Goal: Complete application form: Complete application form

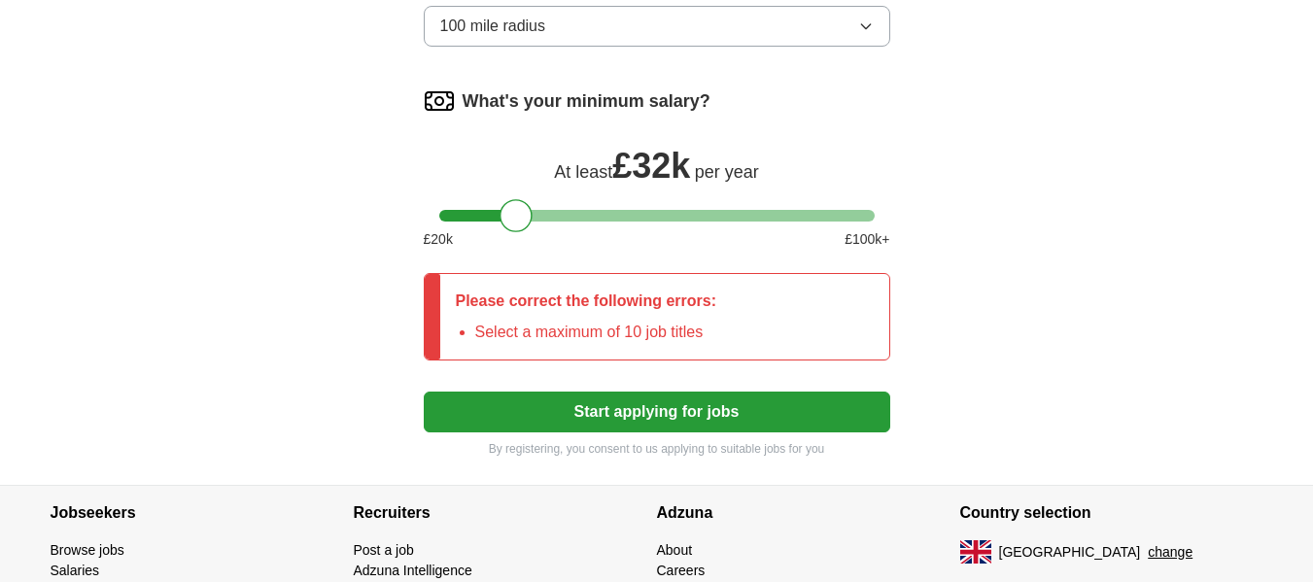
click at [615, 404] on button "Start applying for jobs" at bounding box center [657, 412] width 467 height 41
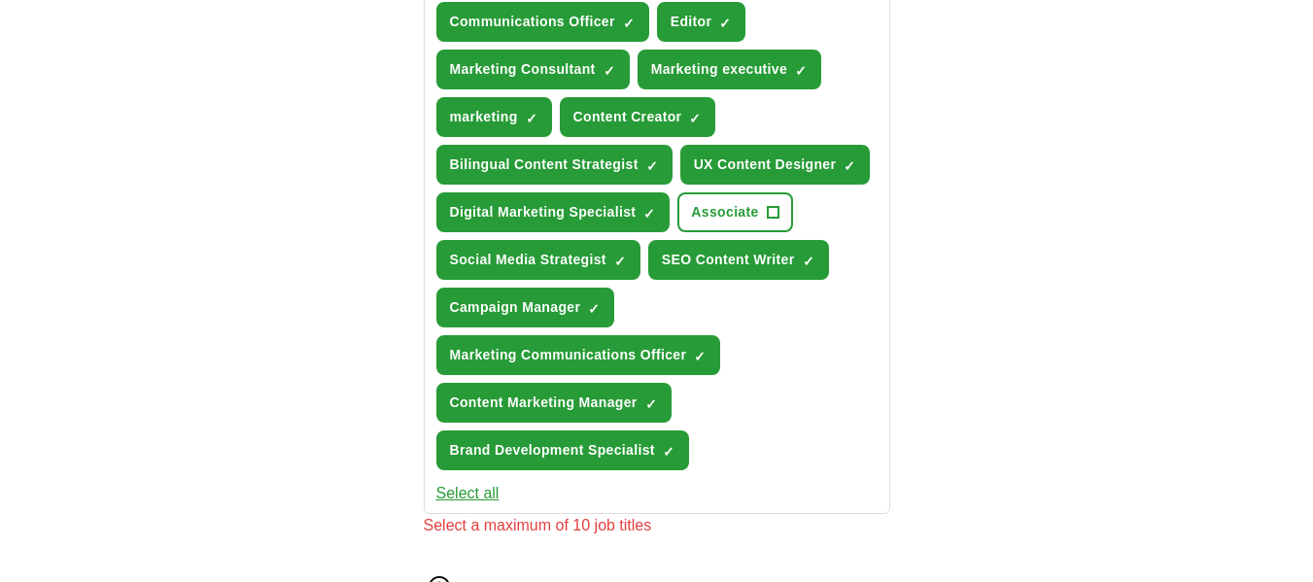
scroll to position [779, 0]
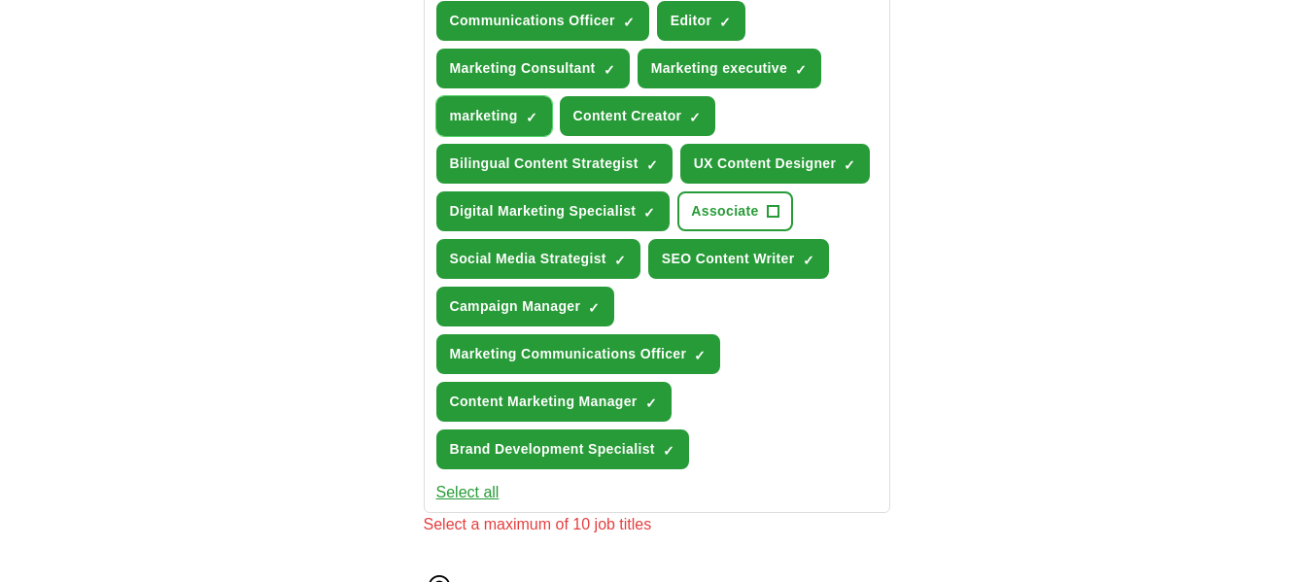
click at [523, 112] on button "marketing ✓ ×" at bounding box center [494, 116] width 116 height 40
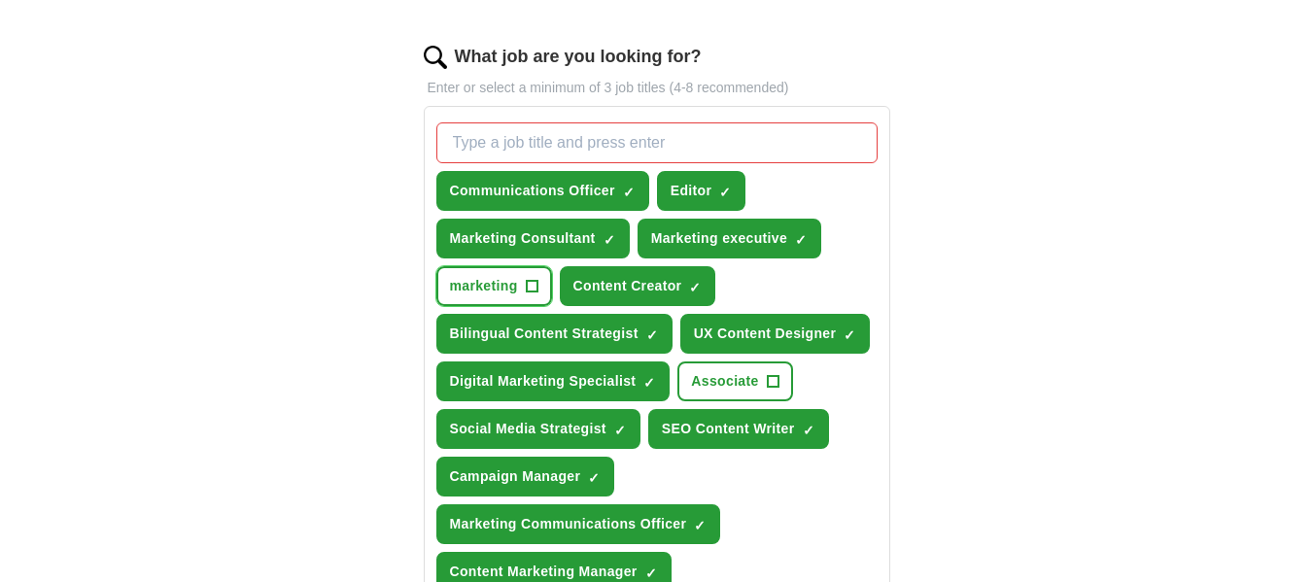
scroll to position [707, 0]
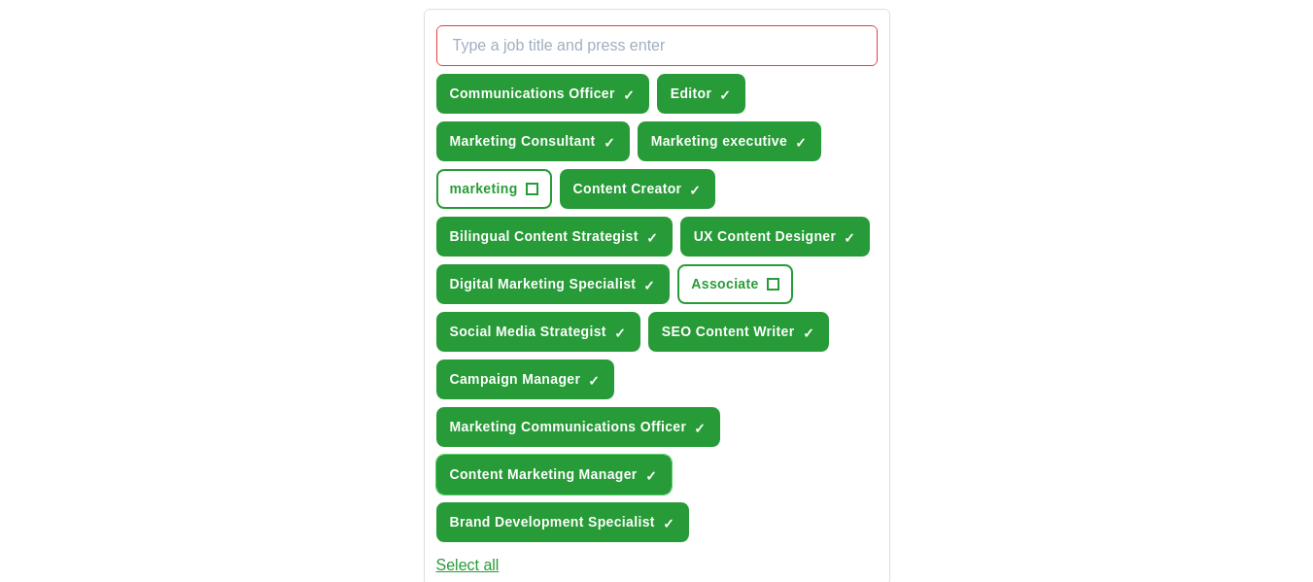
click at [0, 0] on span "×" at bounding box center [0, 0] width 0 height 0
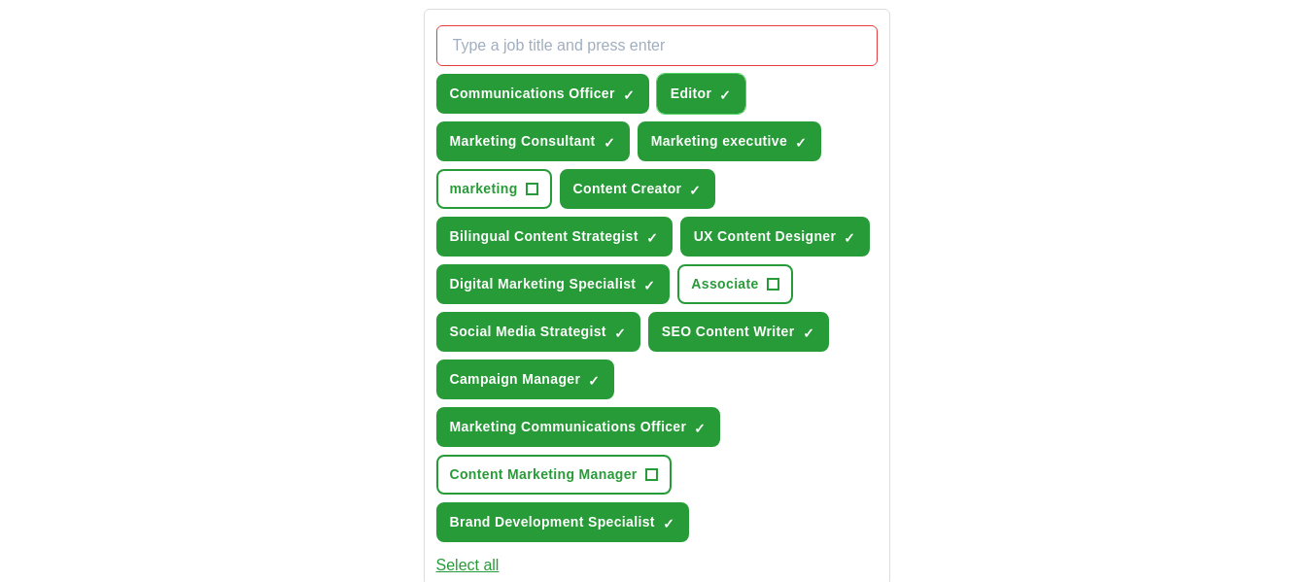
click at [0, 0] on span "×" at bounding box center [0, 0] width 0 height 0
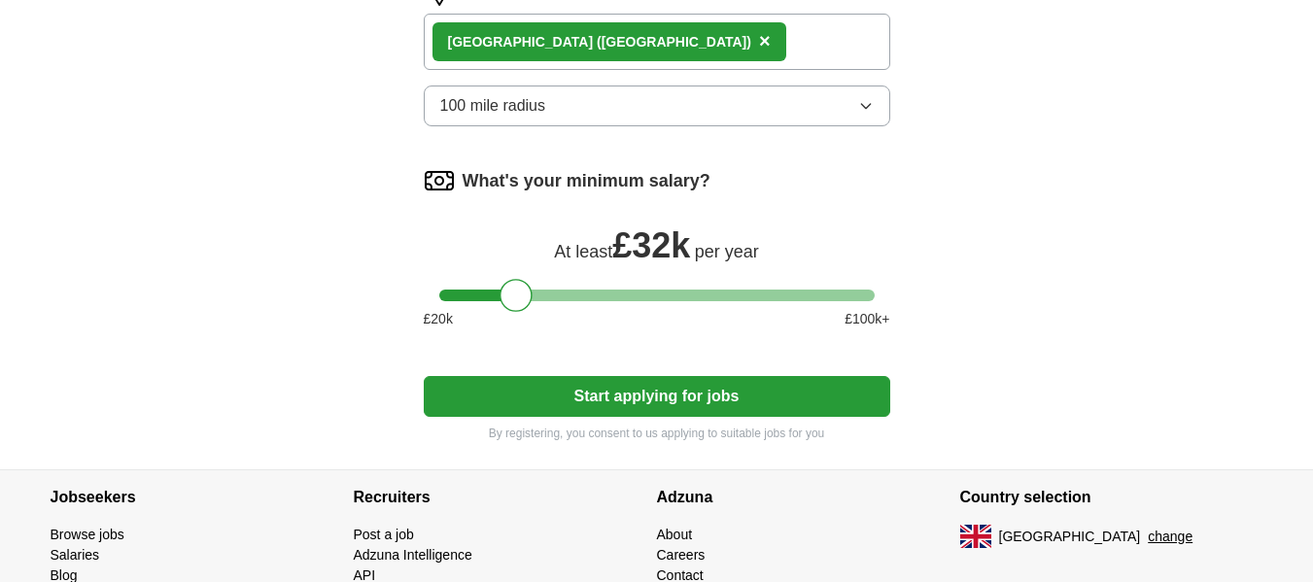
scroll to position [1387, 0]
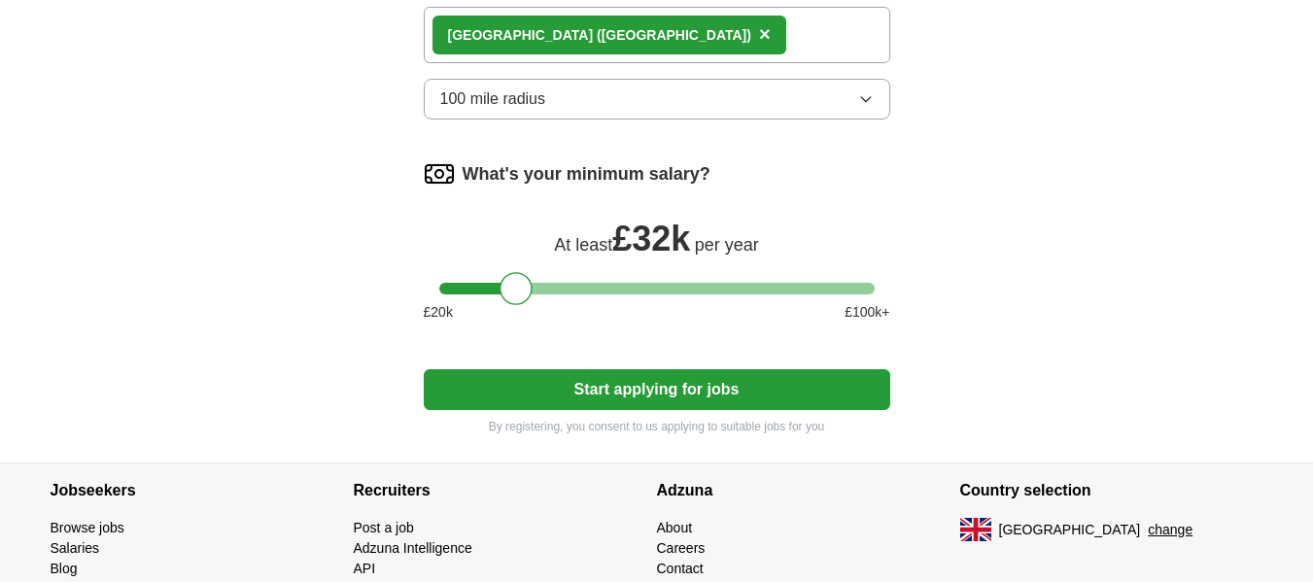
click at [727, 398] on button "Start applying for jobs" at bounding box center [657, 389] width 467 height 41
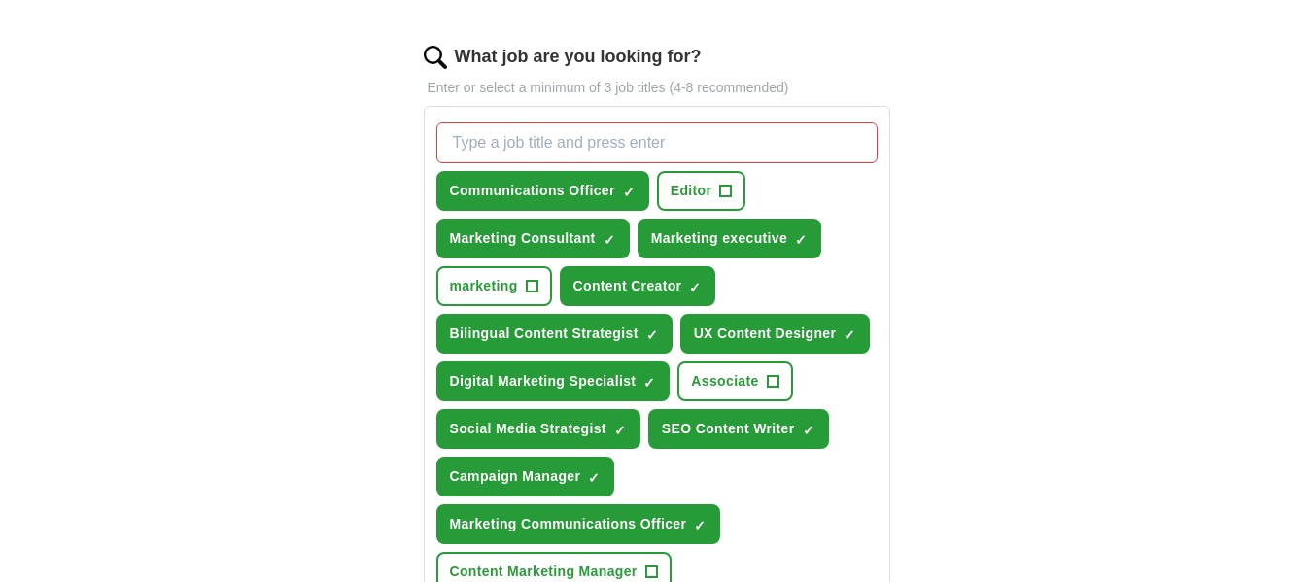
scroll to position [707, 0]
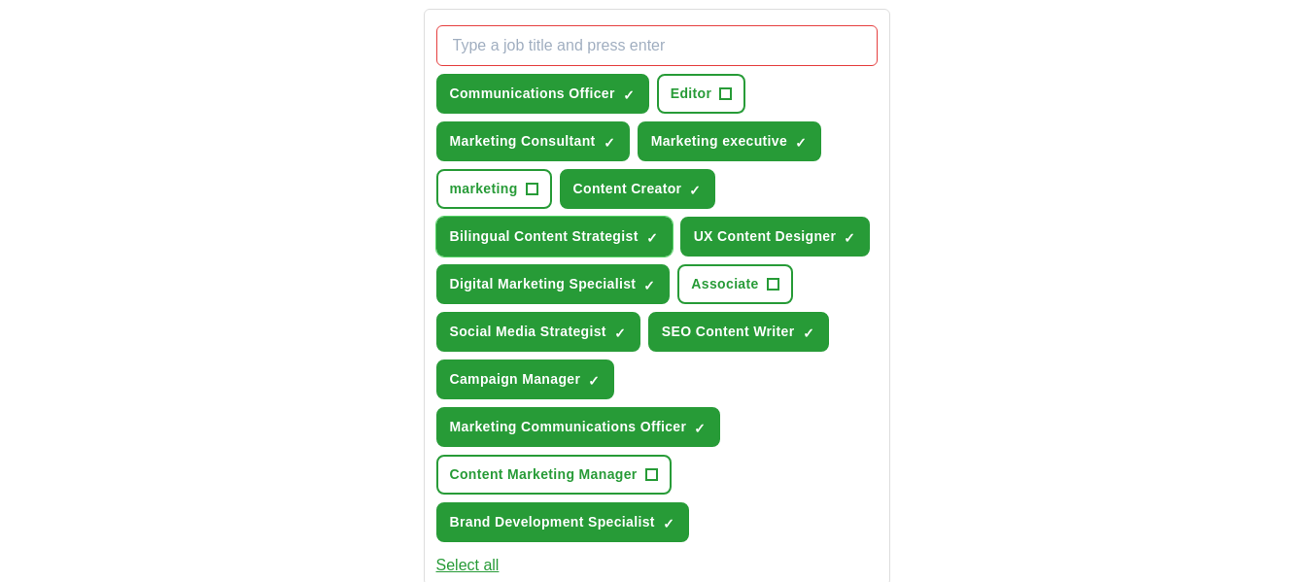
click at [646, 234] on span "✓ ×" at bounding box center [652, 237] width 12 height 12
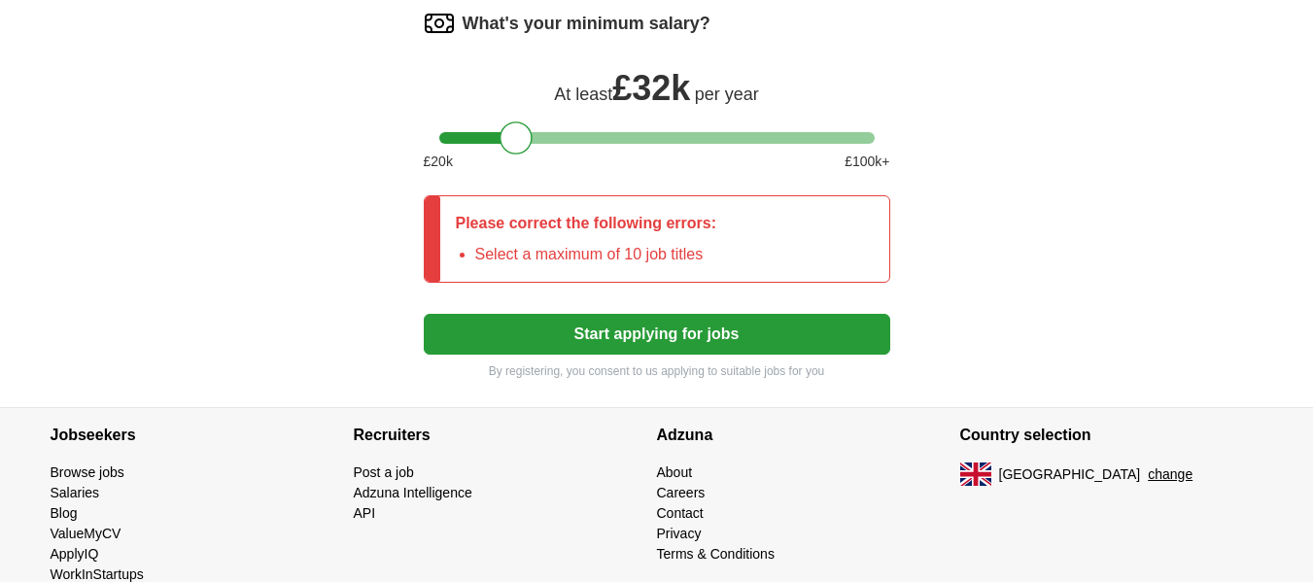
scroll to position [1484, 0]
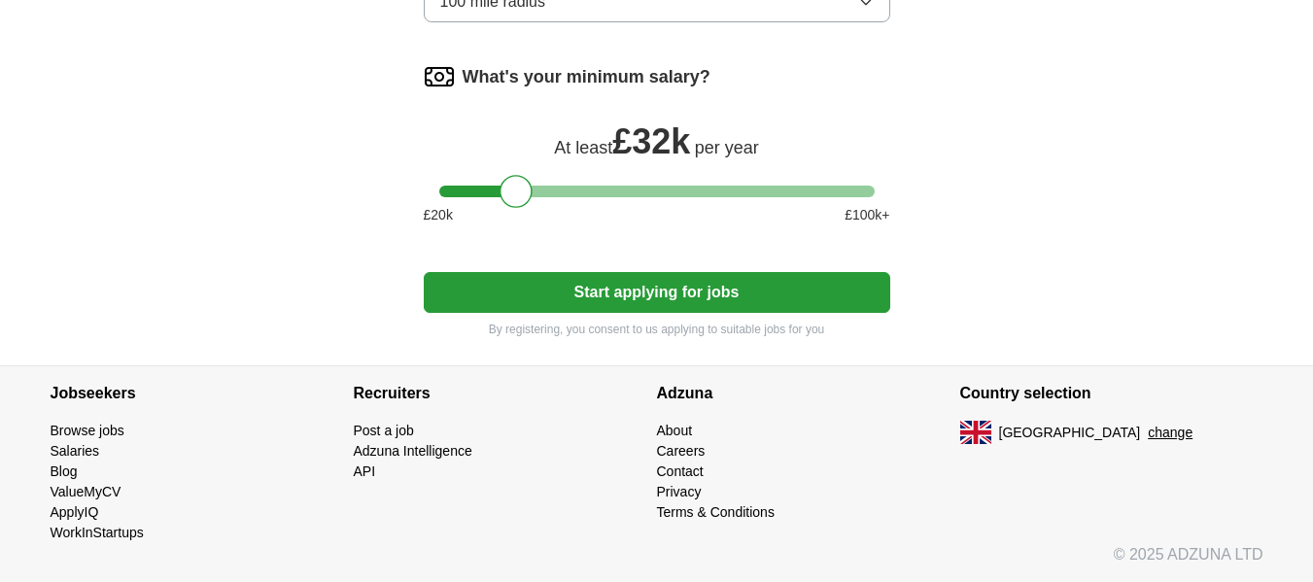
click at [688, 288] on button "Start applying for jobs" at bounding box center [657, 292] width 467 height 41
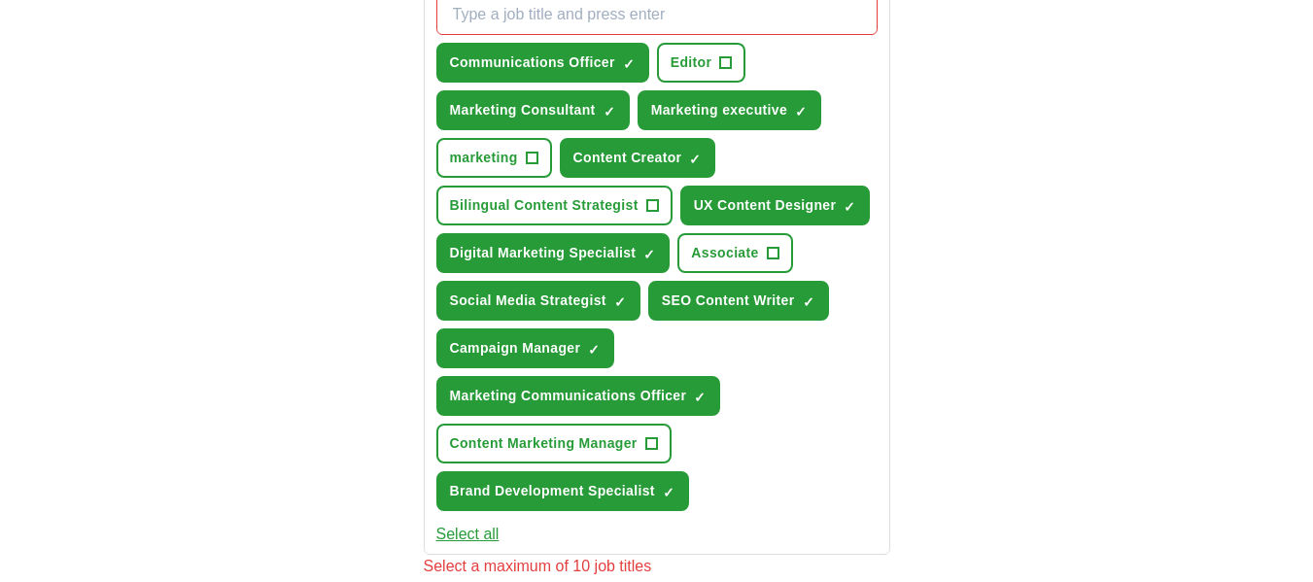
scroll to position [707, 0]
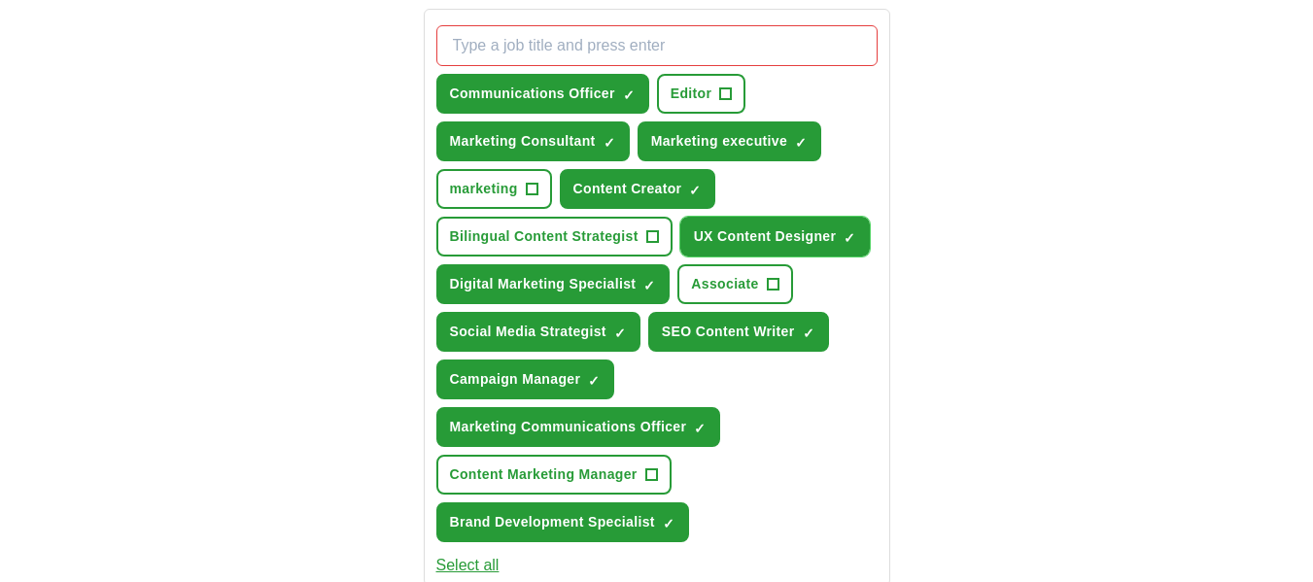
click at [859, 227] on button "UX Content Designer ✓ ×" at bounding box center [775, 237] width 190 height 40
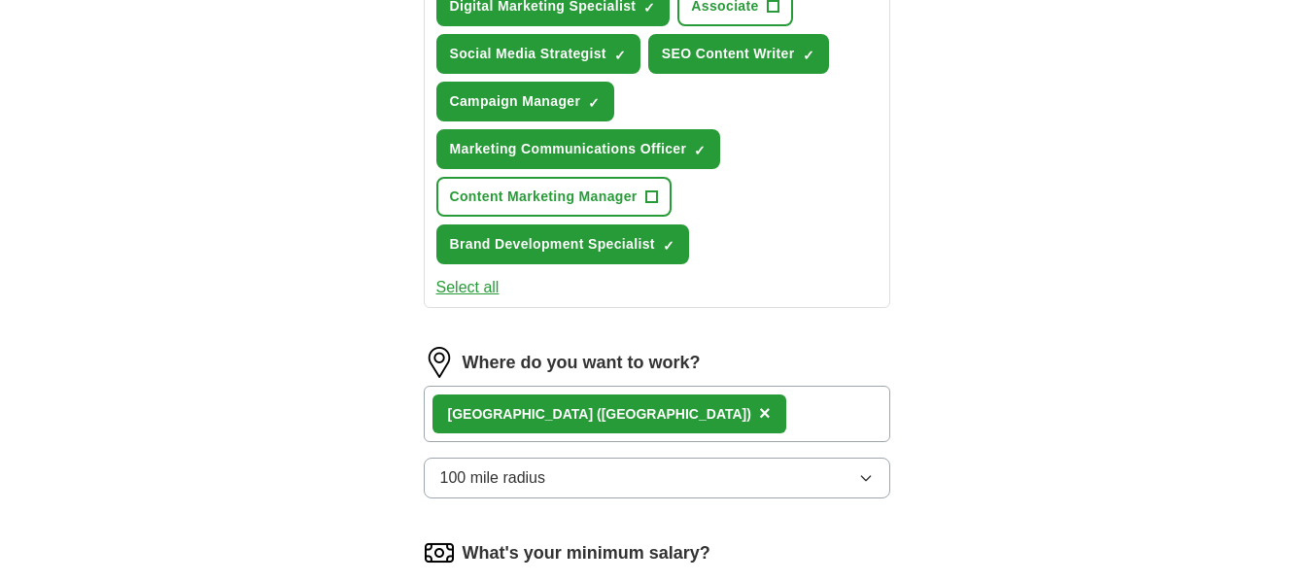
scroll to position [1611, 0]
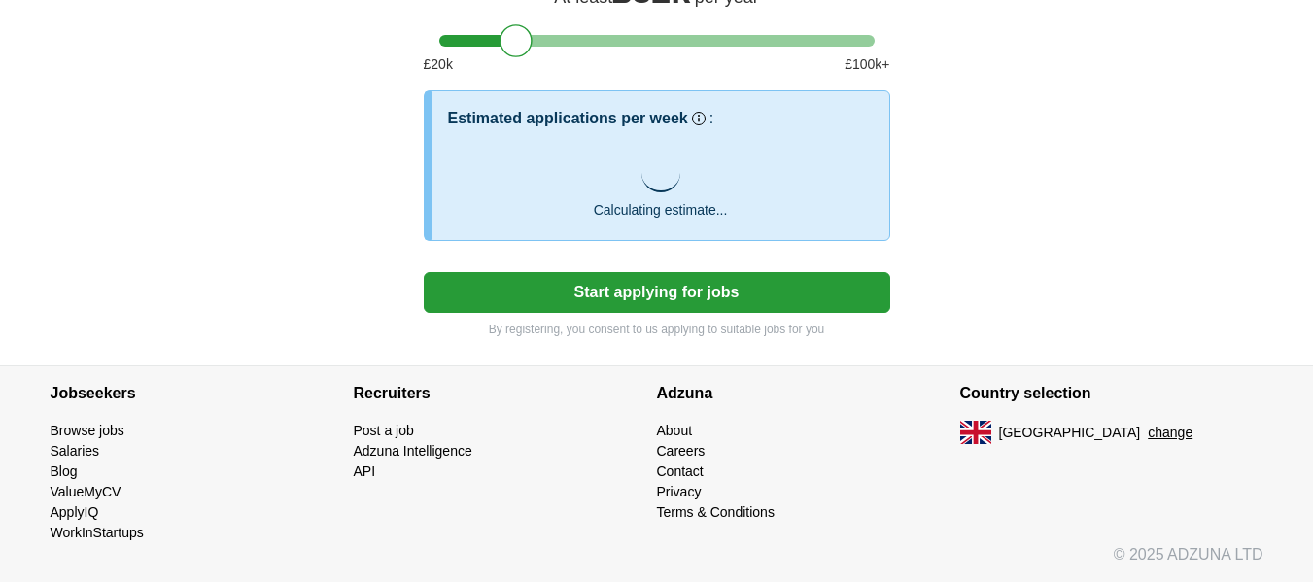
click at [830, 302] on button "Start applying for jobs" at bounding box center [657, 292] width 467 height 41
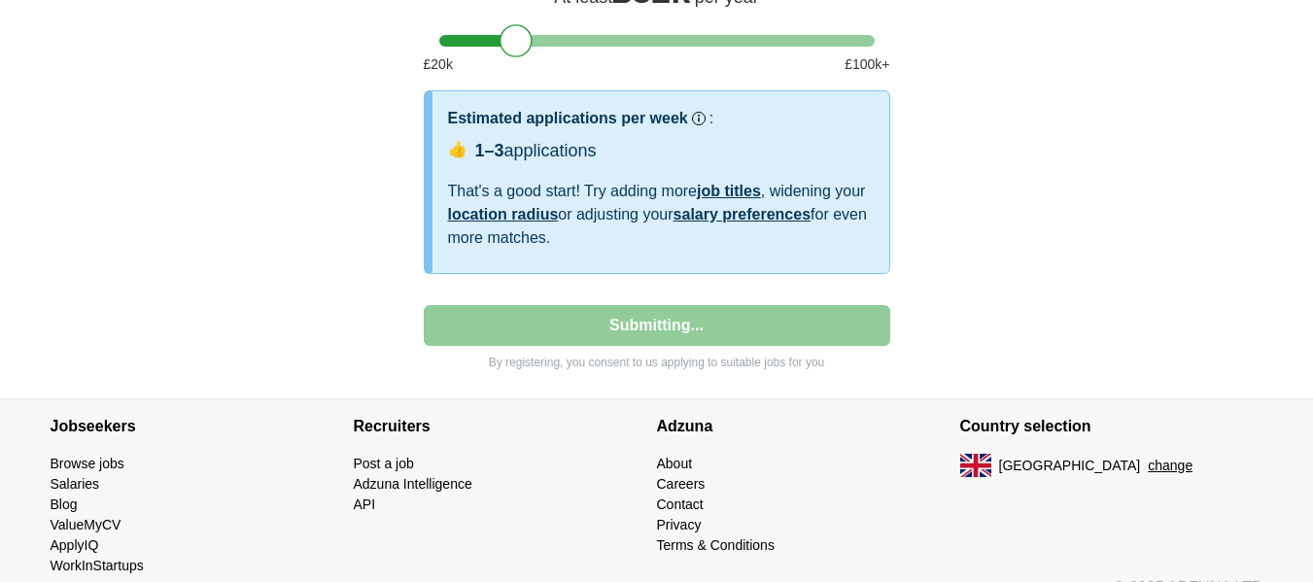
select select "**"
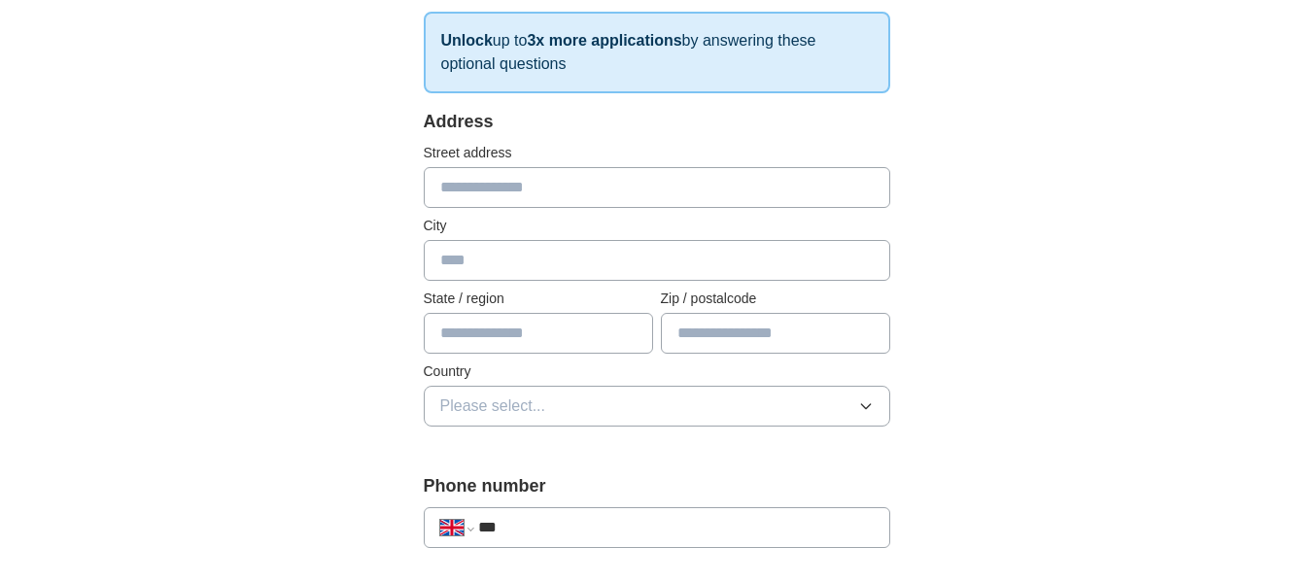
scroll to position [389, 0]
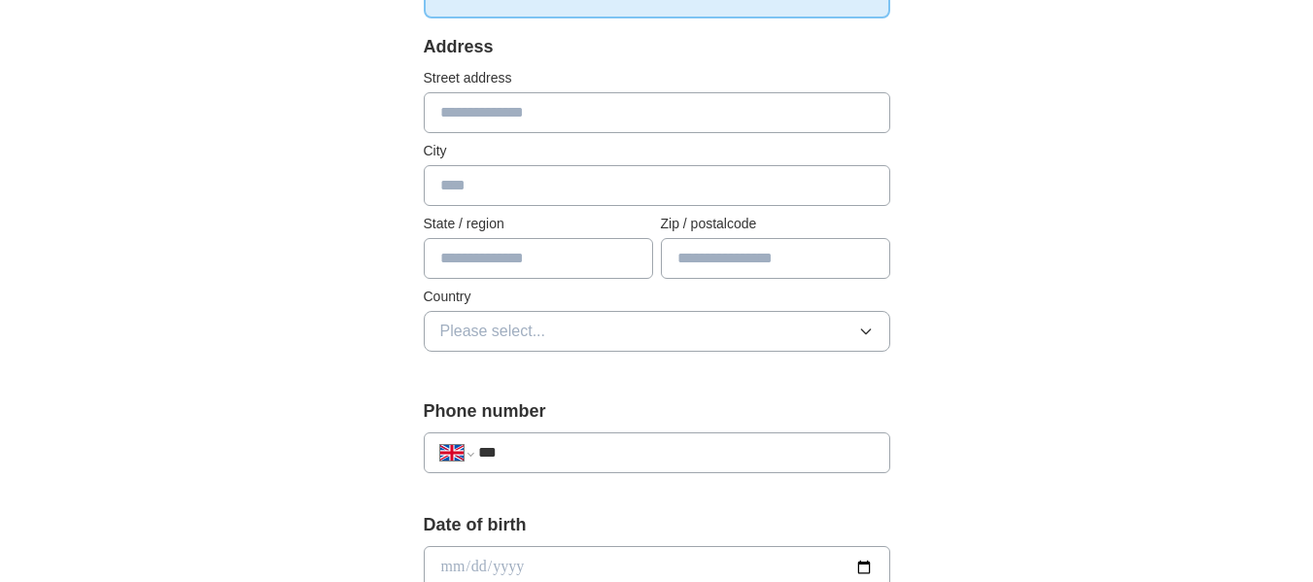
click at [839, 268] on input "text" at bounding box center [775, 258] width 229 height 41
type input "*******"
click at [536, 254] on input "text" at bounding box center [538, 258] width 229 height 41
click at [529, 325] on span "Please select..." at bounding box center [493, 331] width 106 height 23
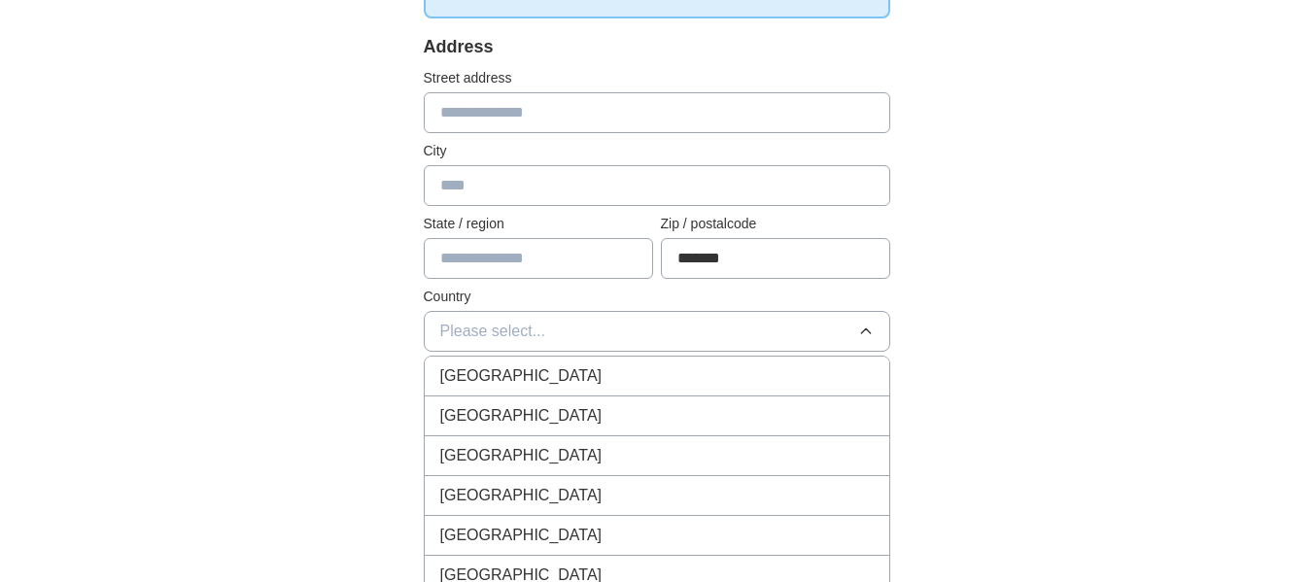
click at [537, 372] on span "[GEOGRAPHIC_DATA]" at bounding box center [521, 375] width 162 height 23
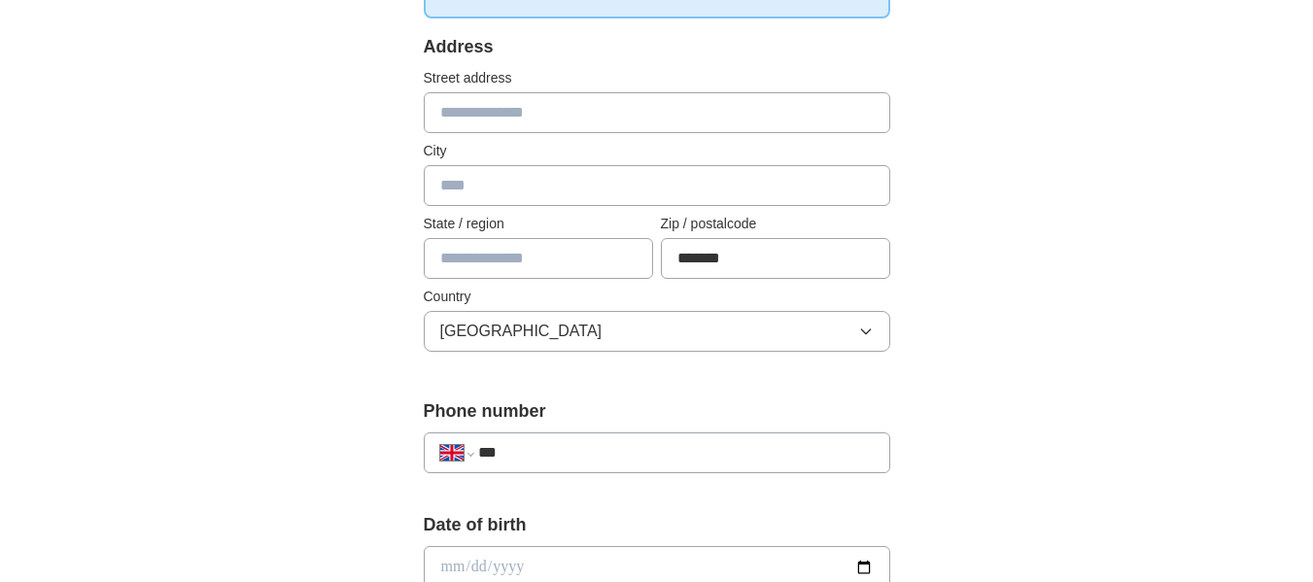
click at [480, 186] on input "text" at bounding box center [657, 185] width 467 height 41
type input "*******"
click at [492, 274] on input "text" at bounding box center [538, 258] width 229 height 41
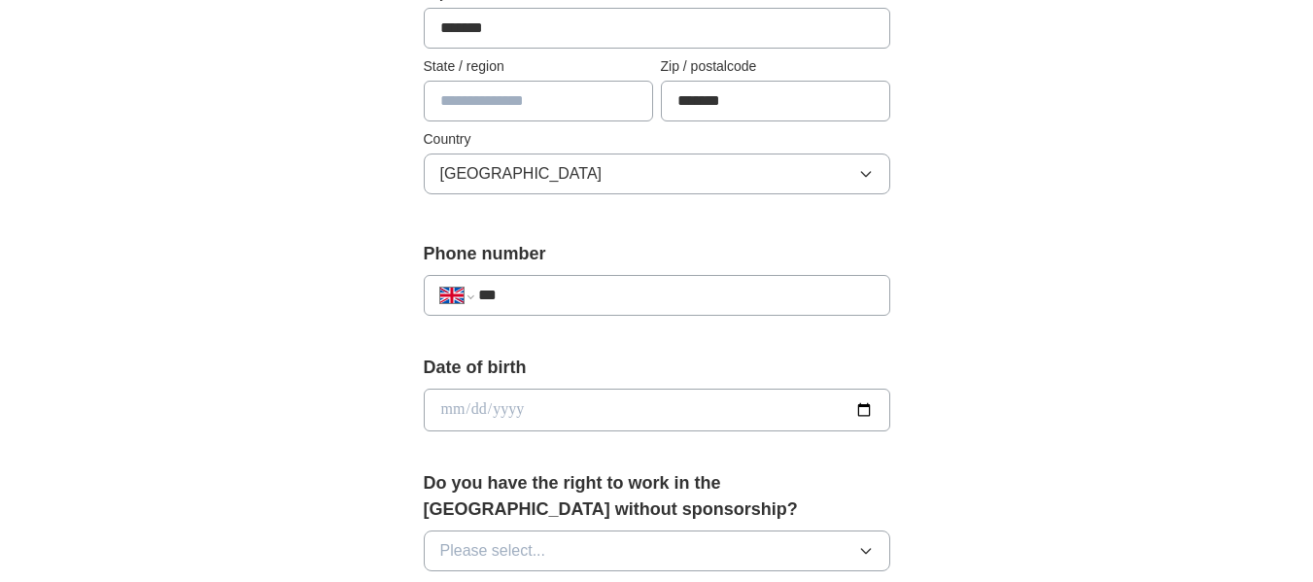
scroll to position [583, 0]
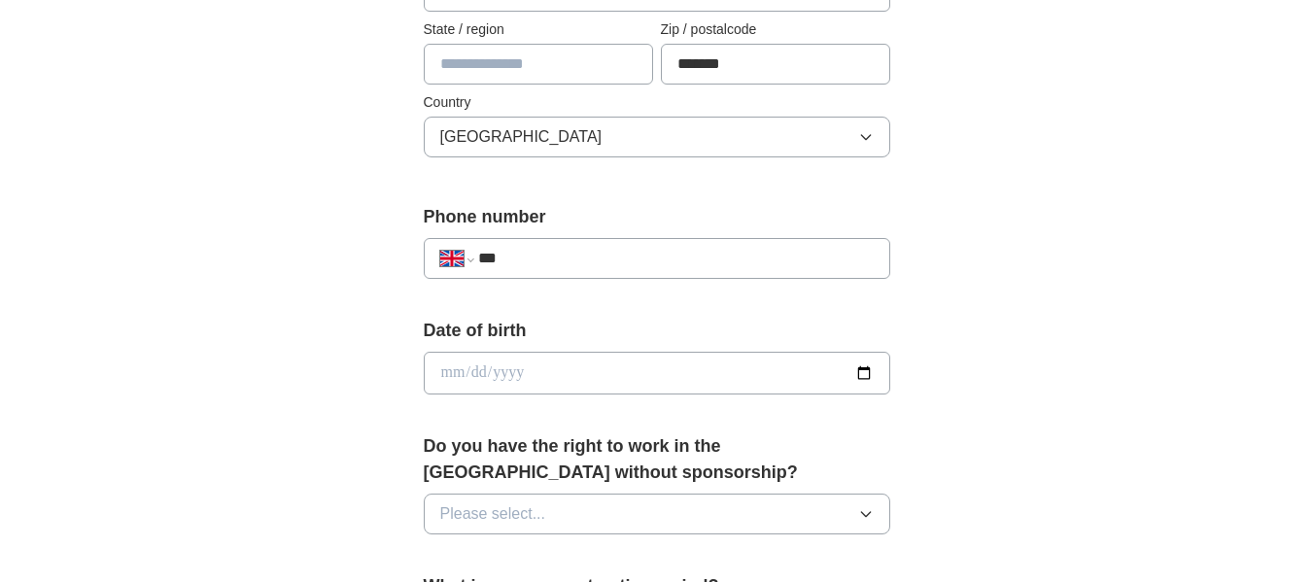
click at [554, 264] on input "***" at bounding box center [675, 258] width 395 height 23
type input "**********"
click at [850, 372] on input "date" at bounding box center [657, 373] width 467 height 43
type input "**********"
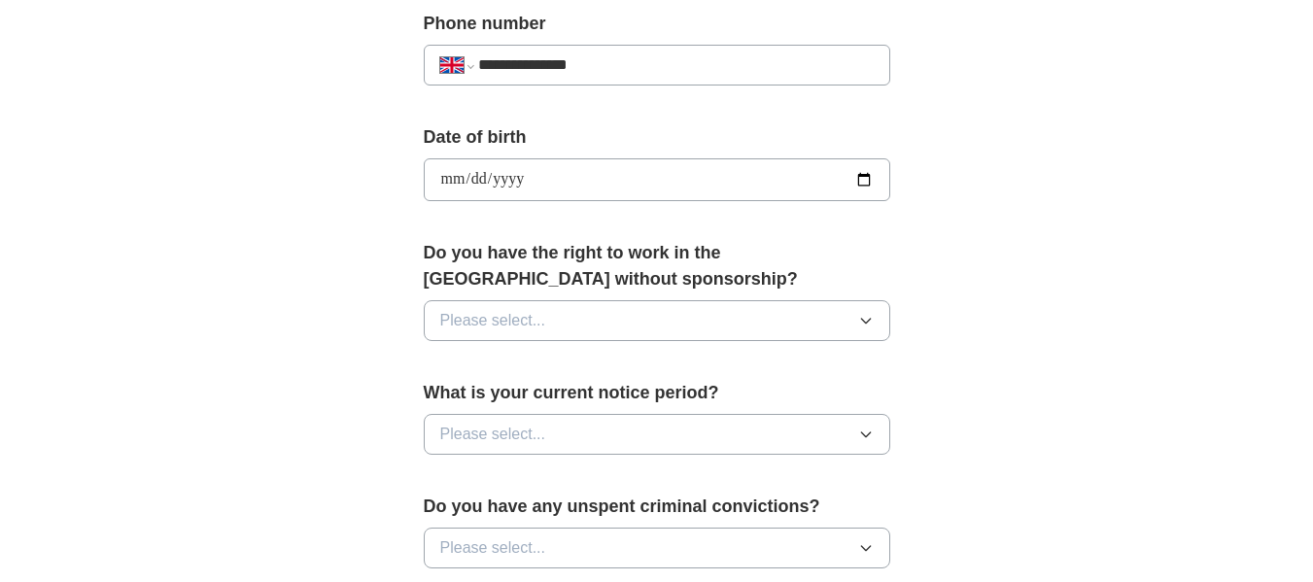
scroll to position [778, 0]
click at [497, 302] on button "Please select..." at bounding box center [657, 319] width 467 height 41
click at [475, 352] on li "Yes" at bounding box center [657, 365] width 465 height 40
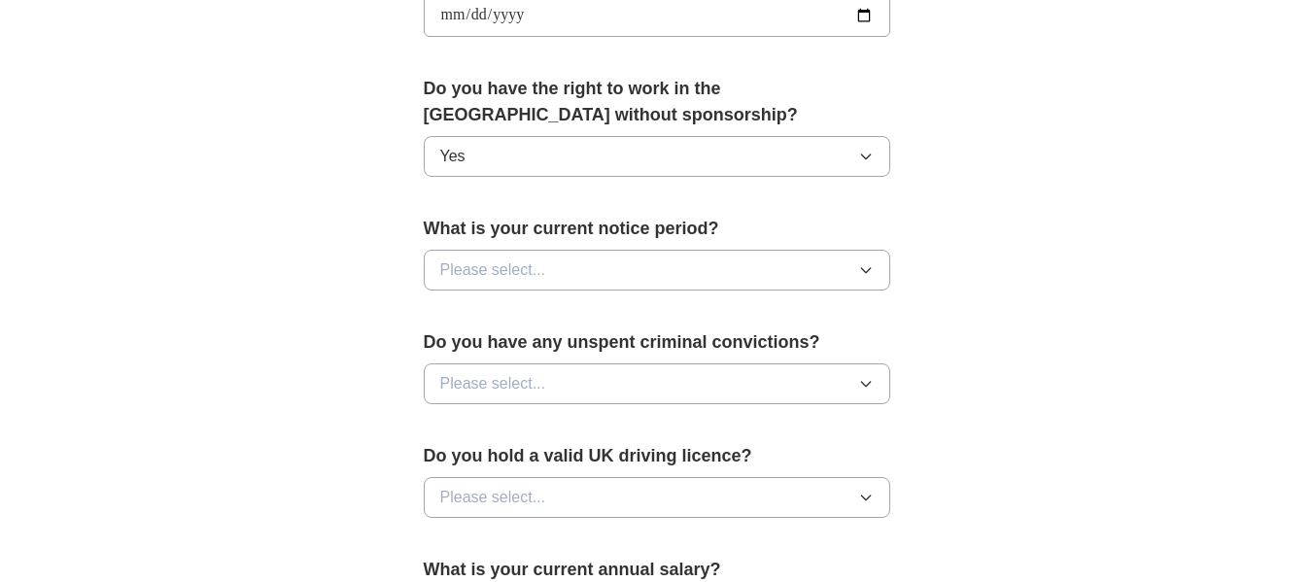
scroll to position [972, 0]
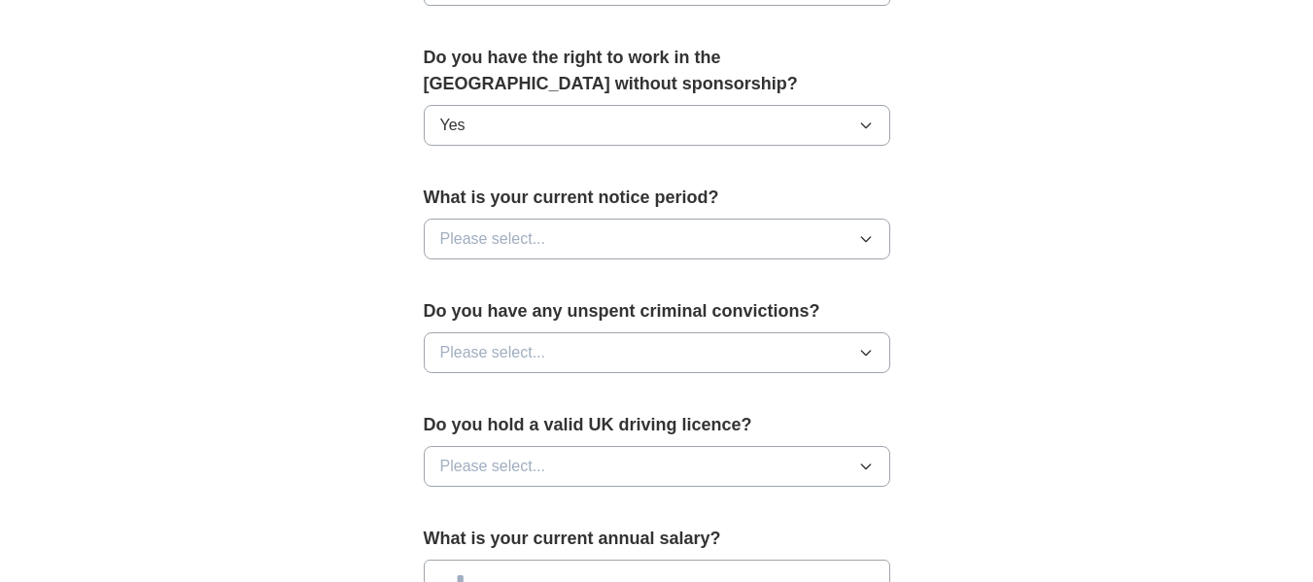
click at [481, 241] on span "Please select..." at bounding box center [493, 238] width 106 height 23
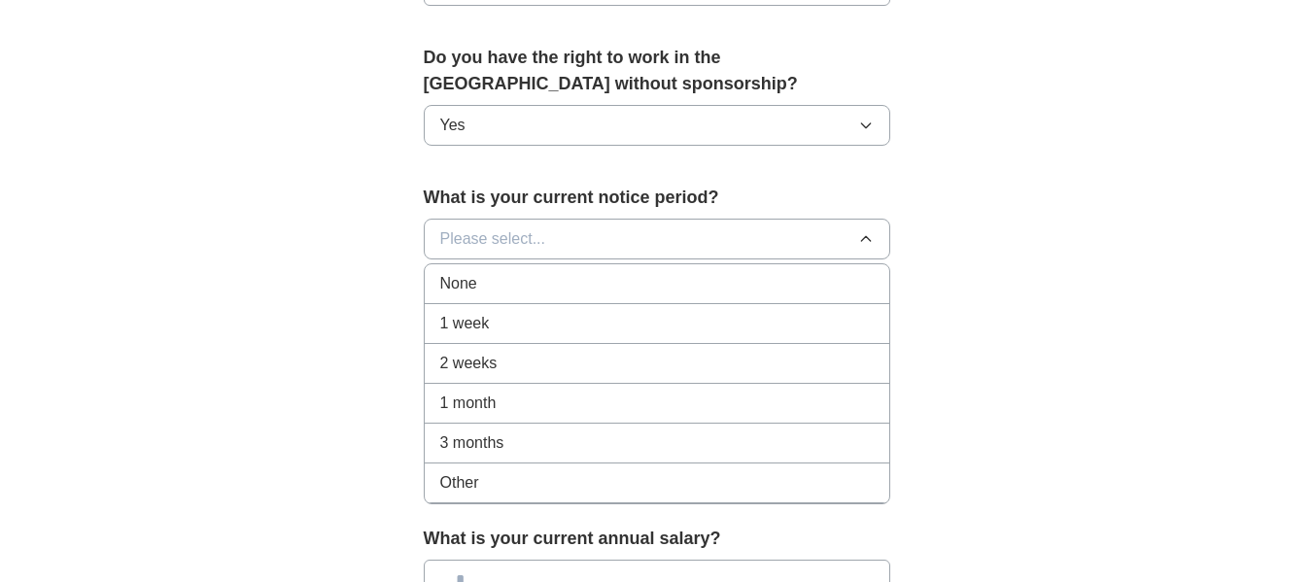
click at [472, 294] on span "None" at bounding box center [458, 283] width 37 height 23
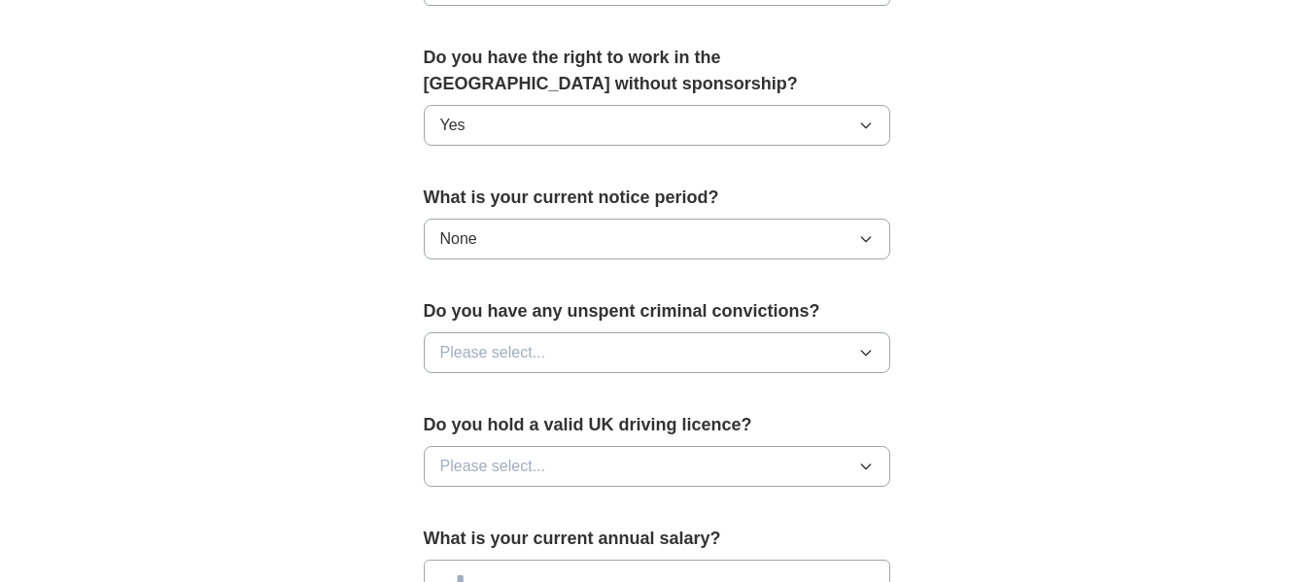
click at [505, 357] on span "Please select..." at bounding box center [493, 352] width 106 height 23
click at [489, 423] on li "No" at bounding box center [657, 438] width 465 height 40
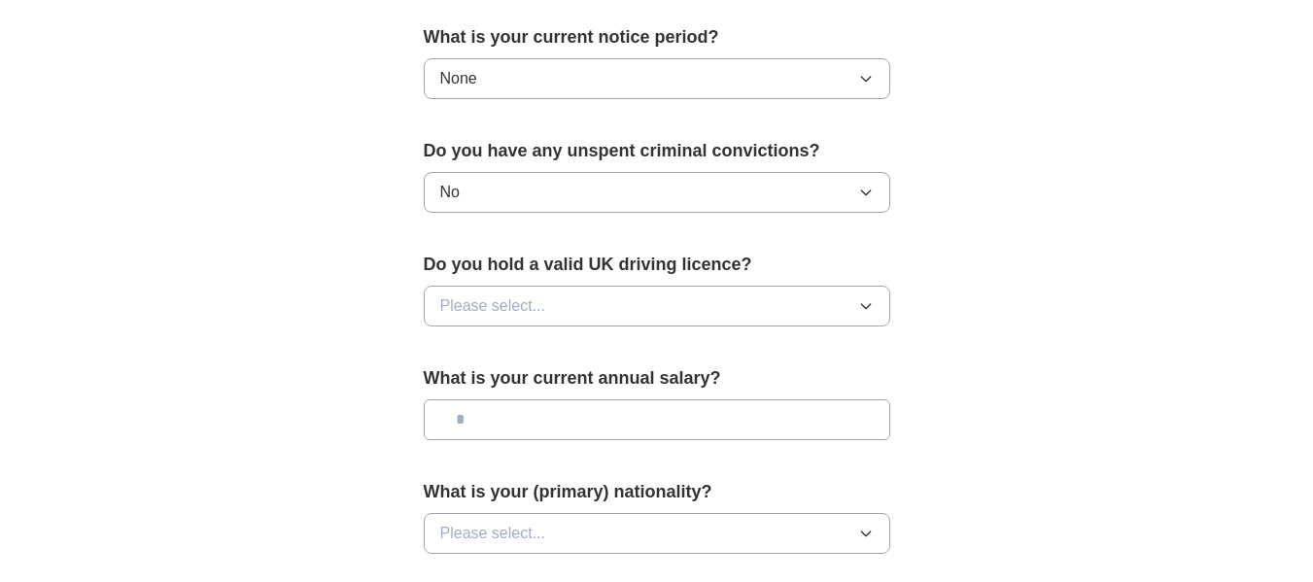
scroll to position [1166, 0]
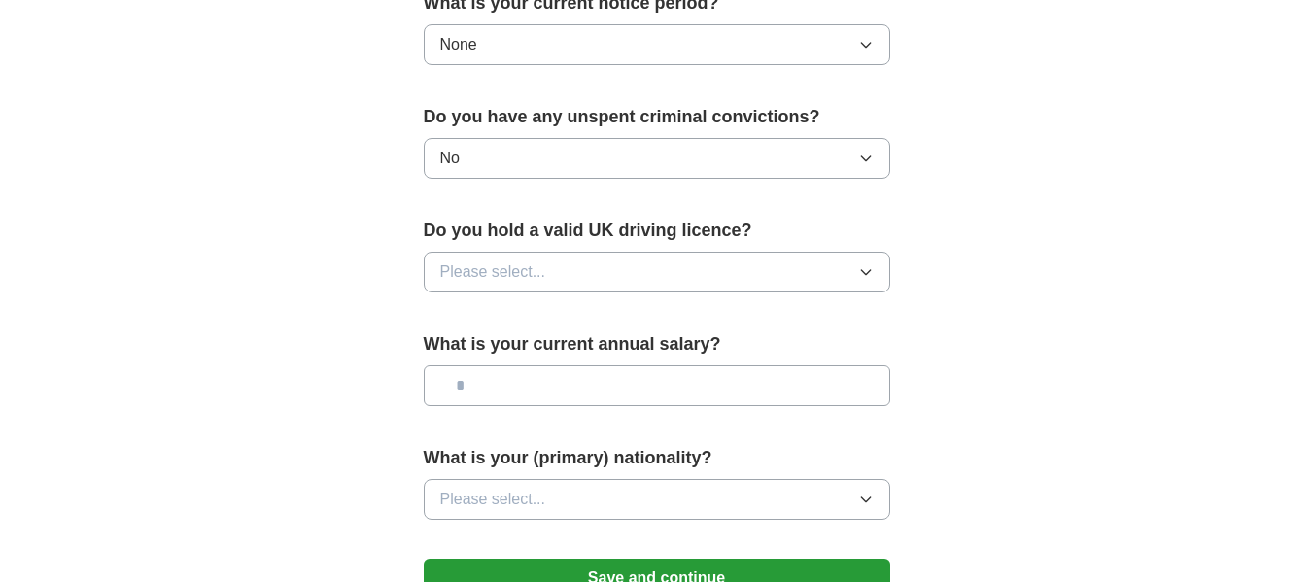
click at [586, 284] on button "Please select..." at bounding box center [657, 272] width 467 height 41
click at [512, 361] on div "No" at bounding box center [656, 356] width 433 height 23
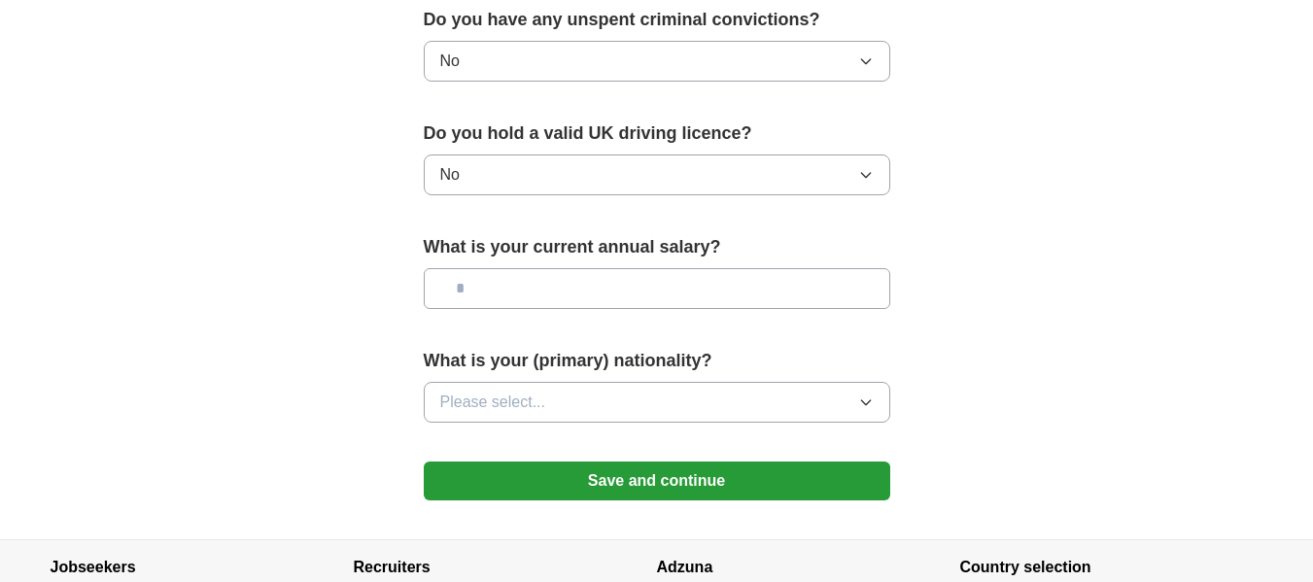
click at [572, 282] on input "text" at bounding box center [657, 288] width 467 height 41
type input "*******"
click at [878, 414] on button "Please select..." at bounding box center [657, 402] width 467 height 41
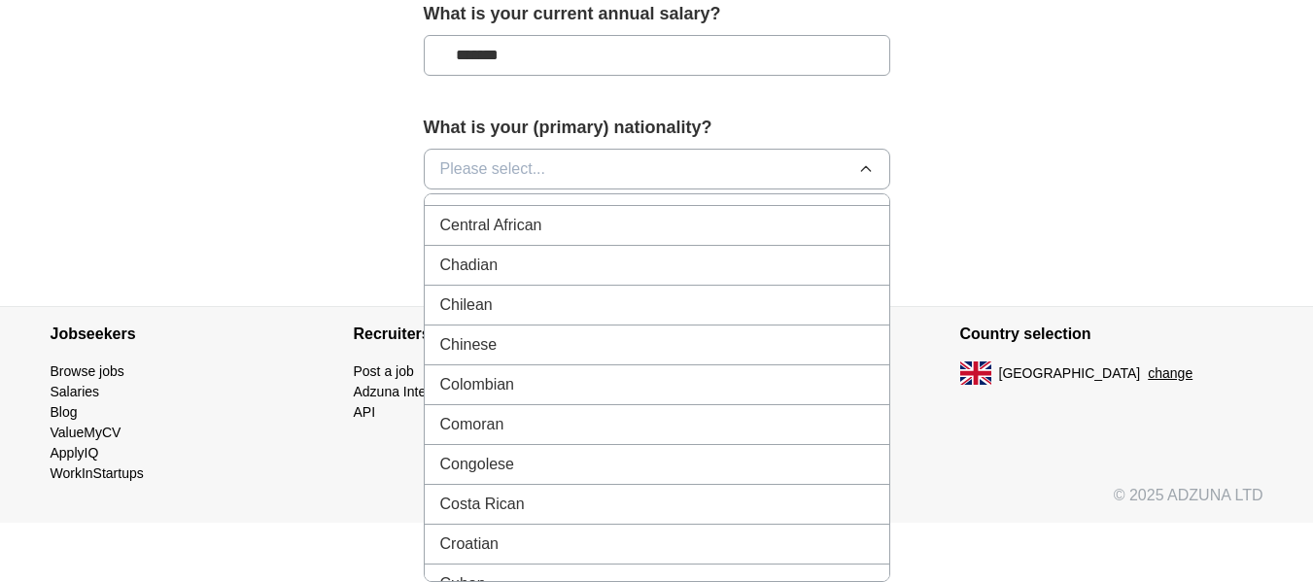
scroll to position [1458, 0]
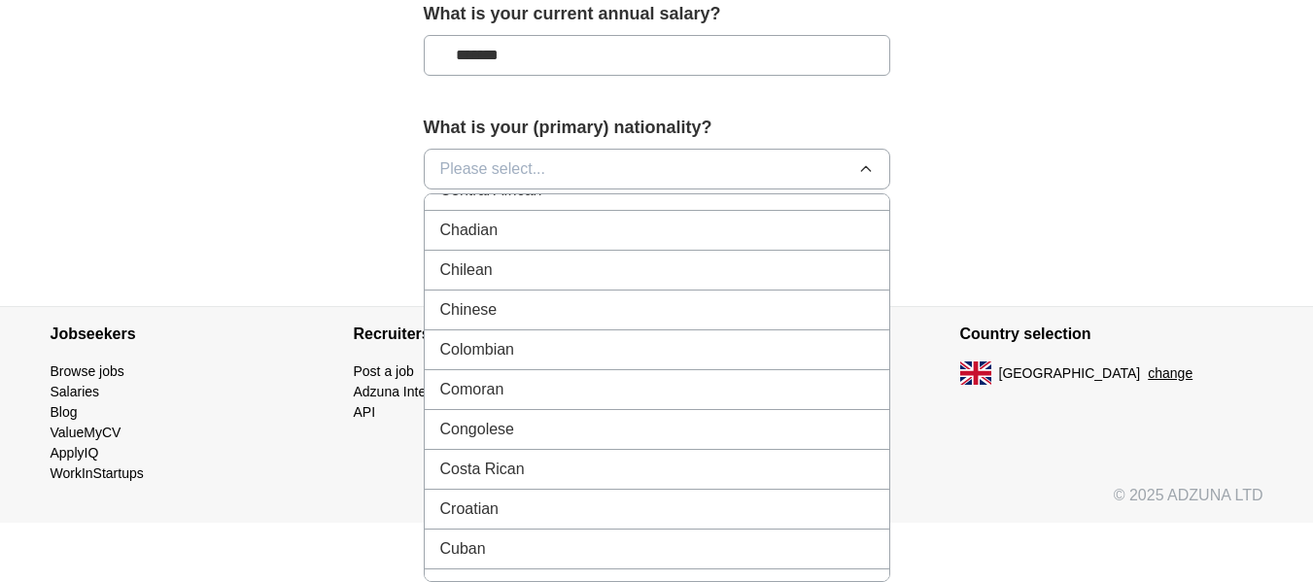
click at [502, 358] on span "Colombian" at bounding box center [477, 349] width 74 height 23
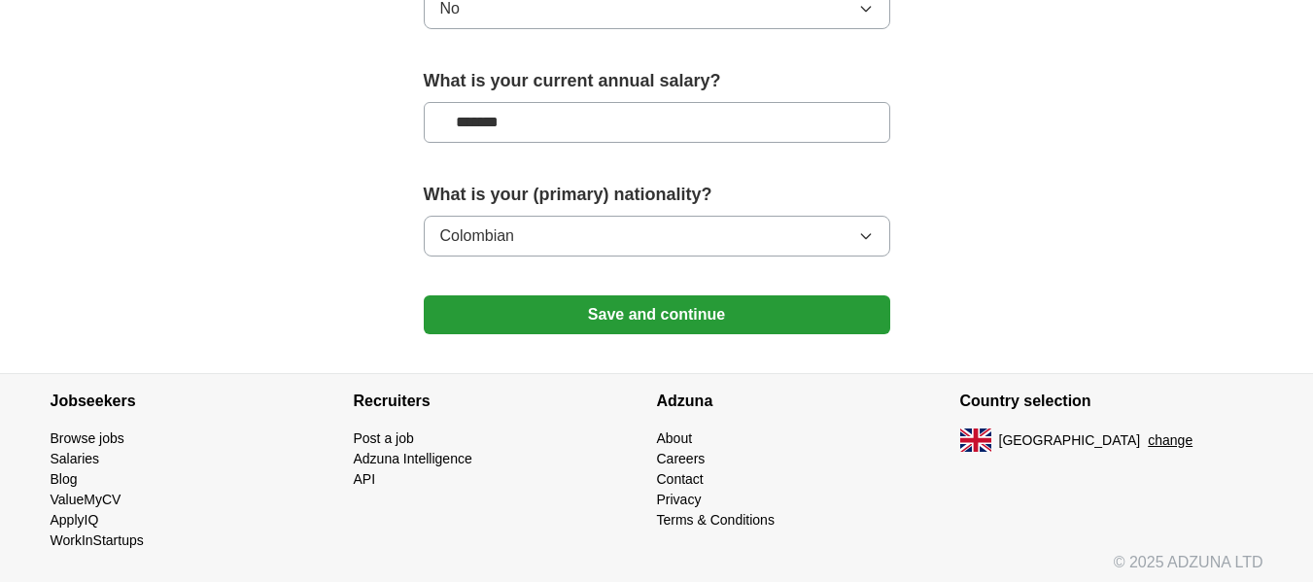
scroll to position [1437, 0]
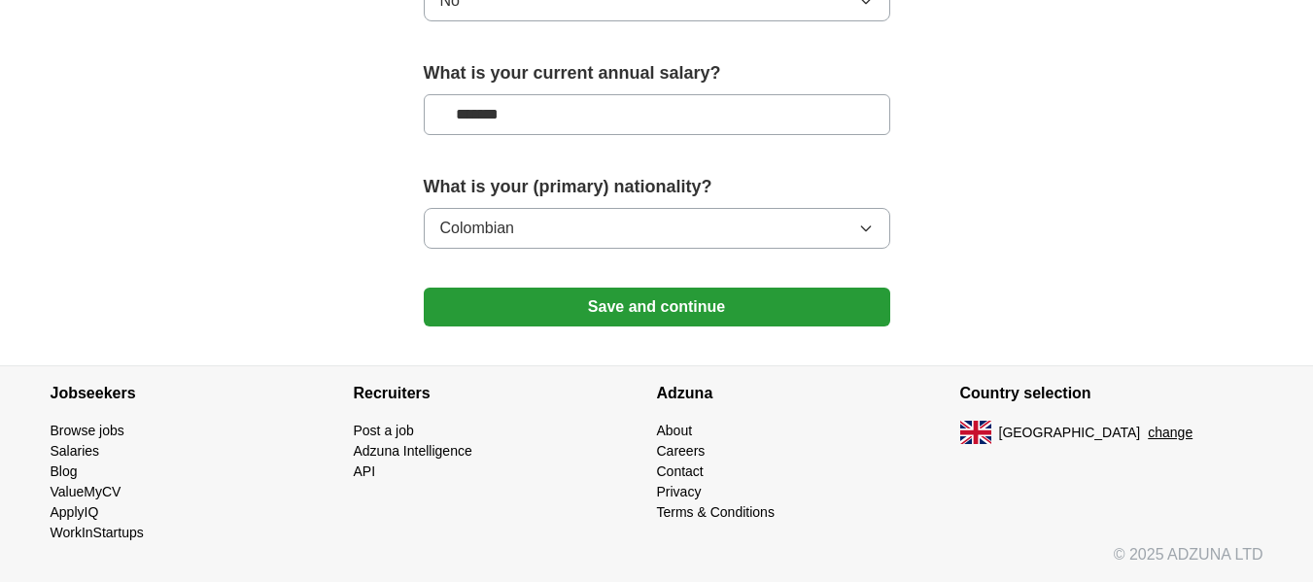
click at [674, 301] on button "Save and continue" at bounding box center [657, 307] width 467 height 39
